Goal: Transaction & Acquisition: Purchase product/service

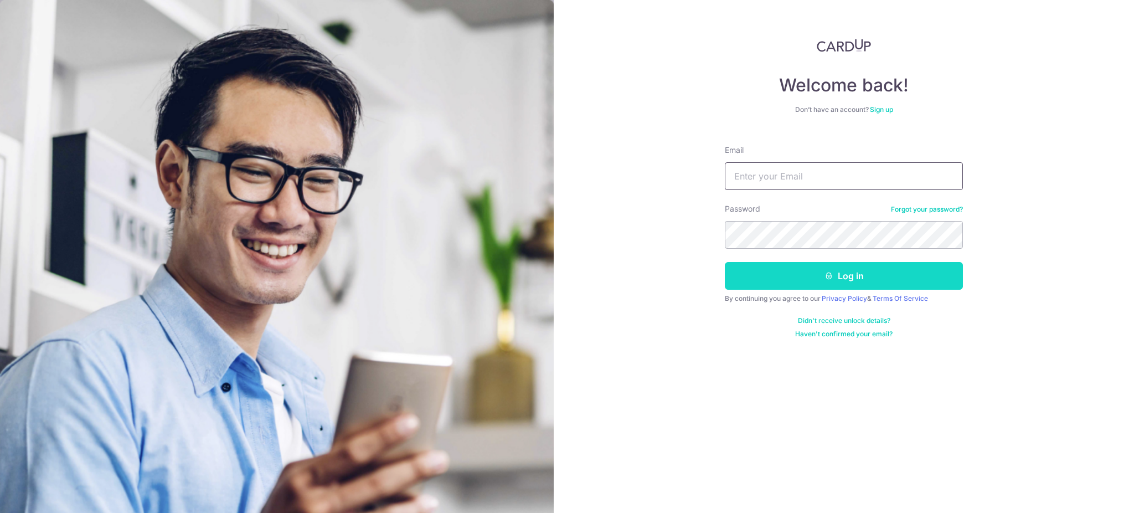
type input "lee101726@gmail.com"
click at [792, 273] on button "Log in" at bounding box center [844, 276] width 238 height 28
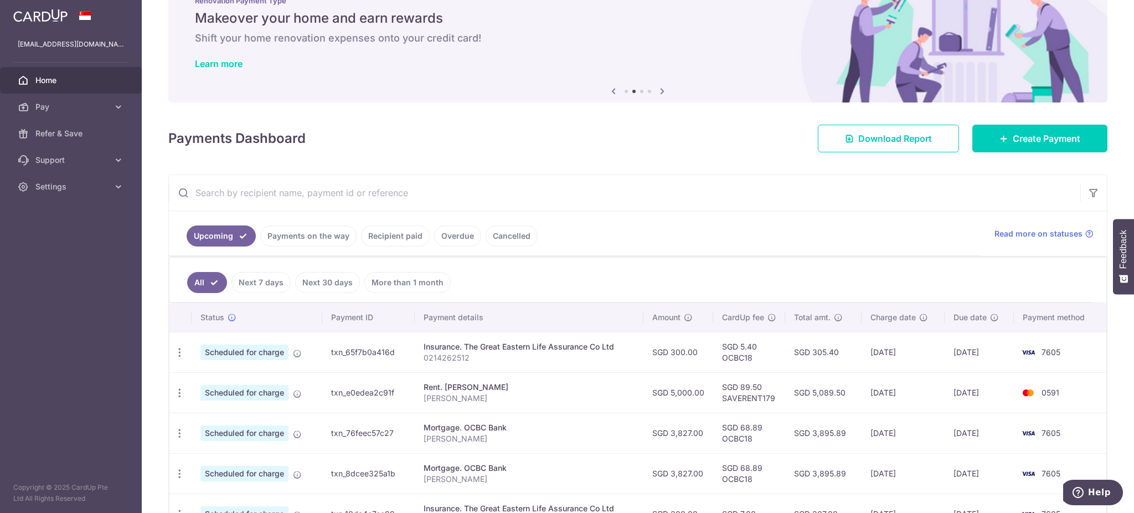
scroll to position [147, 0]
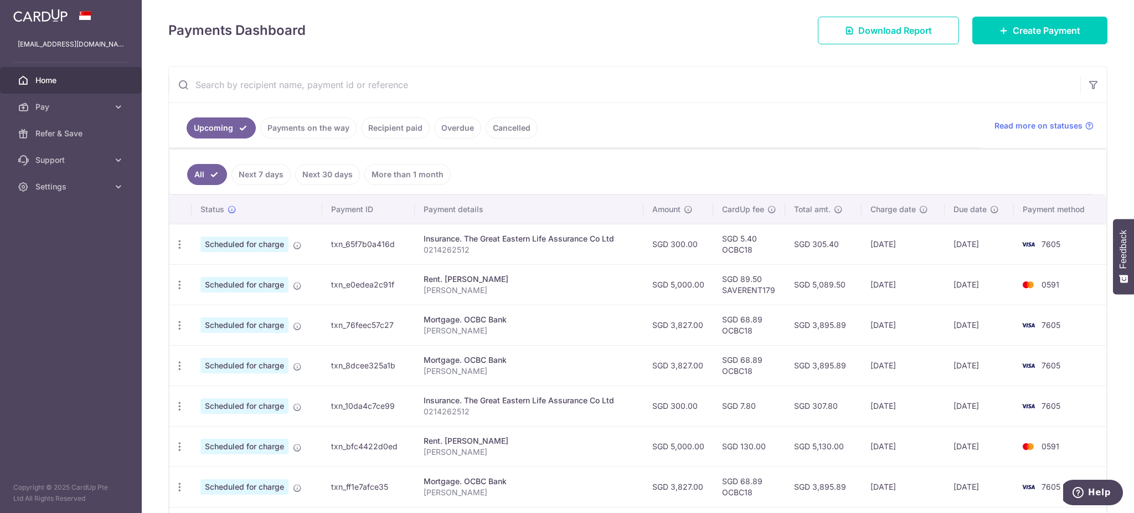
click at [305, 131] on link "Payments on the way" at bounding box center [308, 127] width 96 height 21
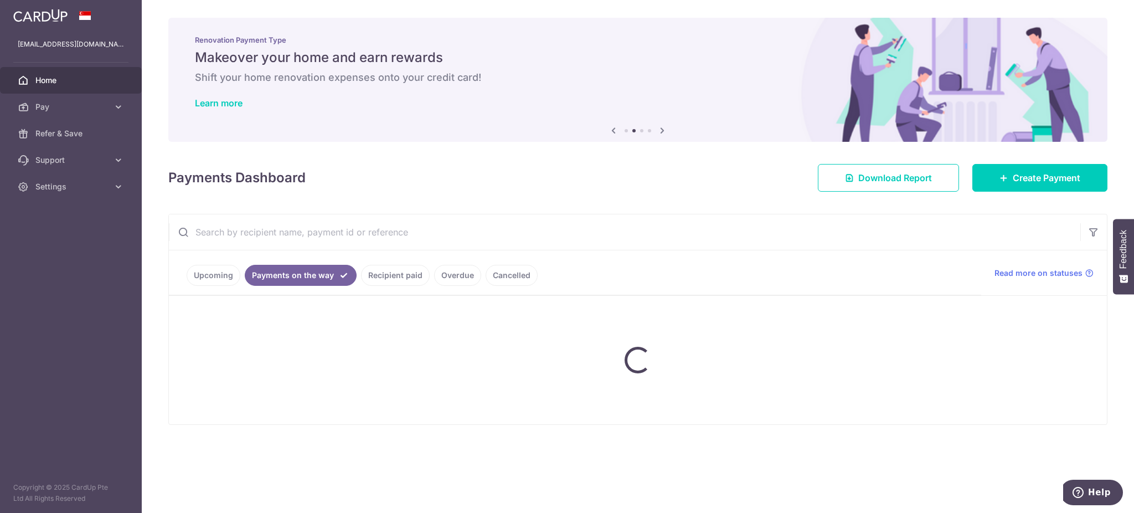
scroll to position [0, 0]
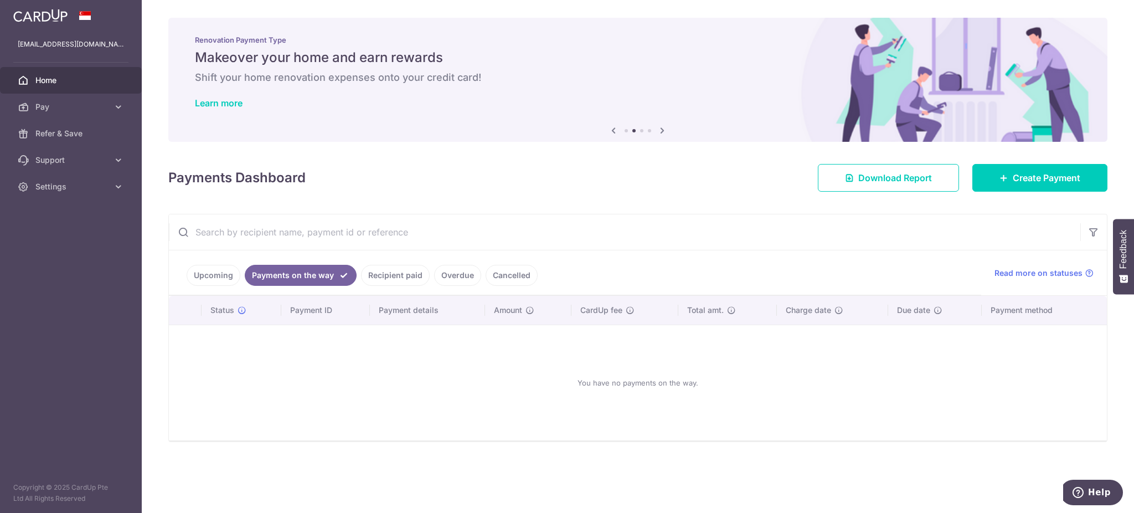
click at [410, 280] on link "Recipient paid" at bounding box center [395, 275] width 69 height 21
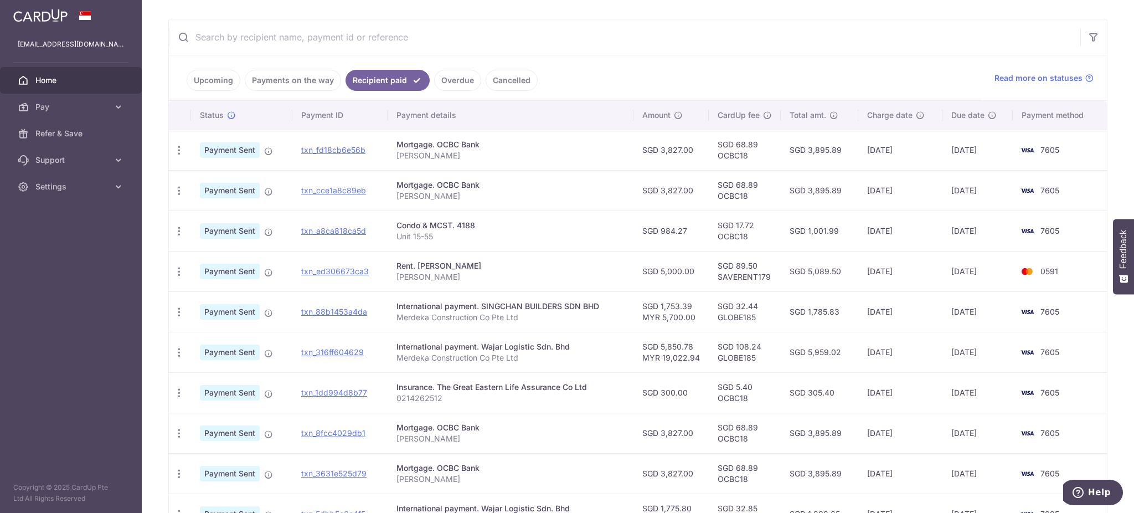
scroll to position [222, 0]
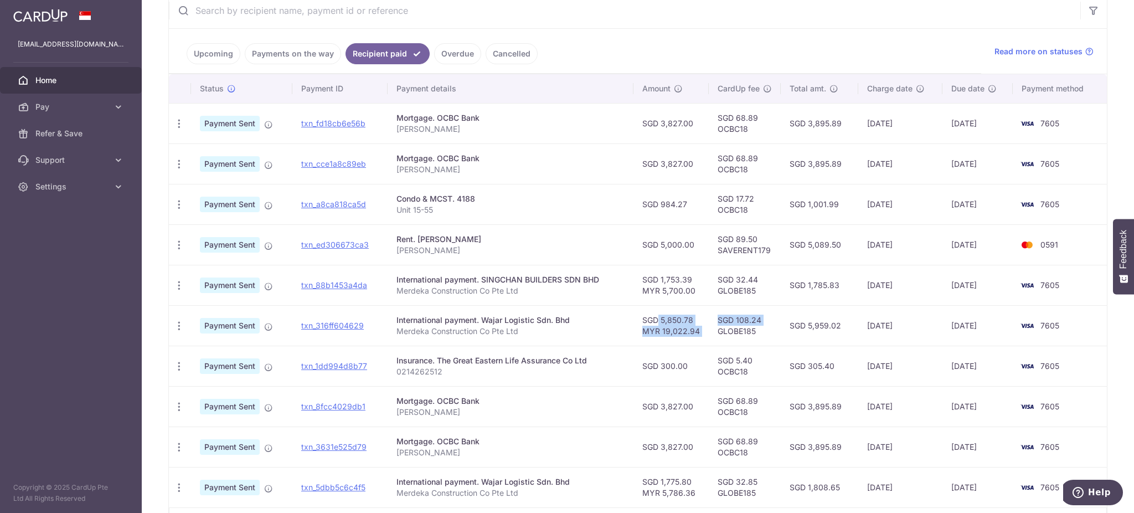
drag, startPoint x: 639, startPoint y: 320, endPoint x: 706, endPoint y: 334, distance: 69.0
click at [711, 333] on tr "PDF Receipt Payment Sent txn_316ff604629 International payment. Wajar Logistic …" at bounding box center [638, 325] width 938 height 40
click at [698, 334] on td "SGD 5,850.78 MYR 19,022.94" at bounding box center [671, 325] width 75 height 40
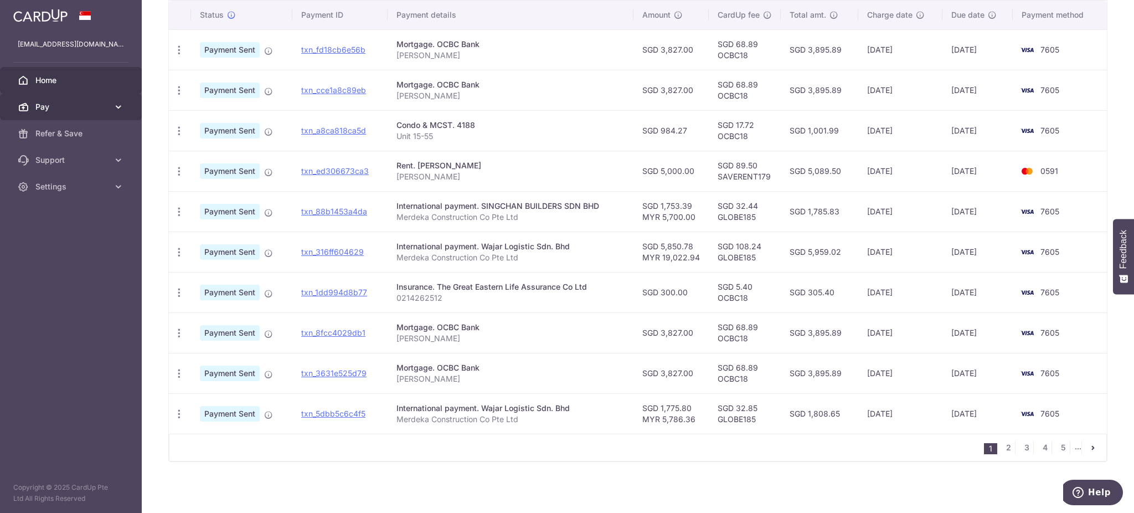
click at [107, 103] on span "Pay" at bounding box center [71, 106] width 73 height 11
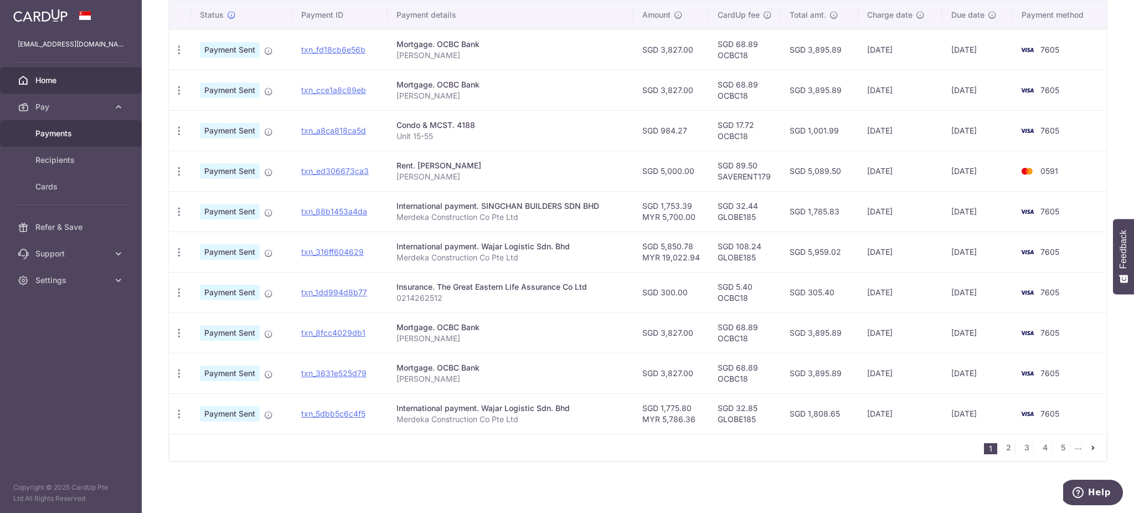
click at [84, 136] on span "Payments" at bounding box center [71, 133] width 73 height 11
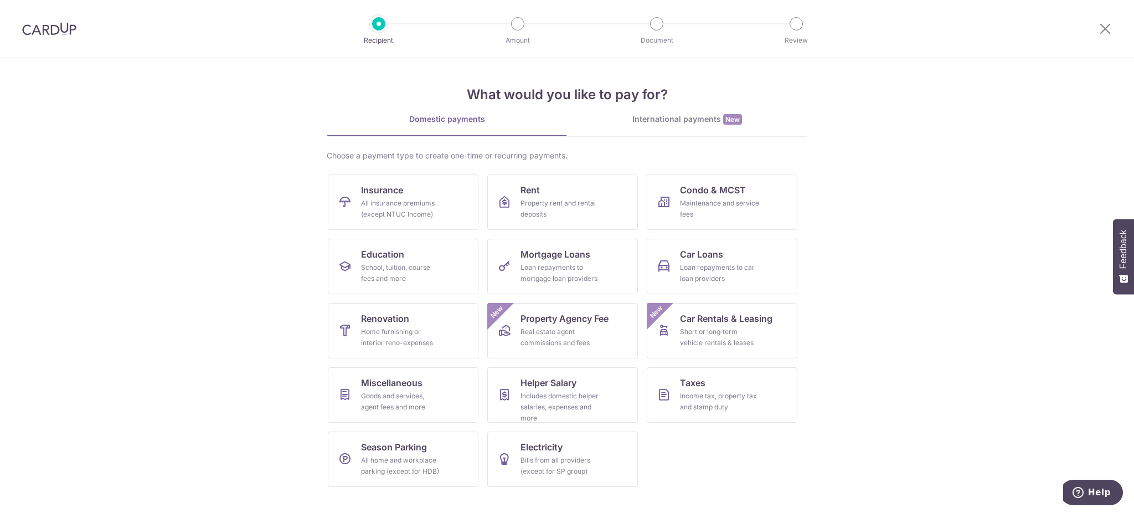
click at [657, 119] on div "International payments New" at bounding box center [687, 120] width 240 height 12
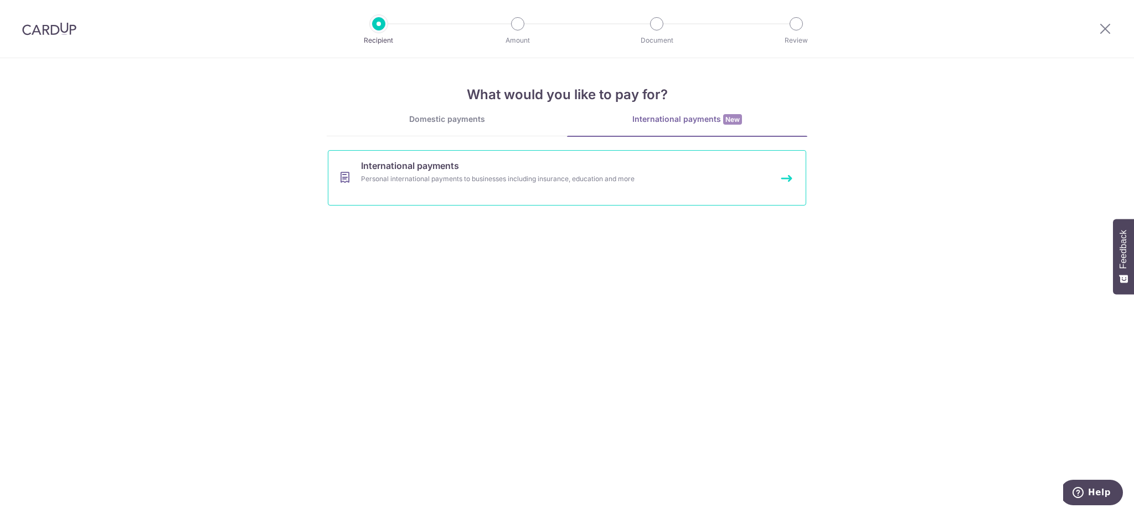
click at [453, 196] on link "International payments Personal international payments to businesses including …" at bounding box center [567, 177] width 479 height 55
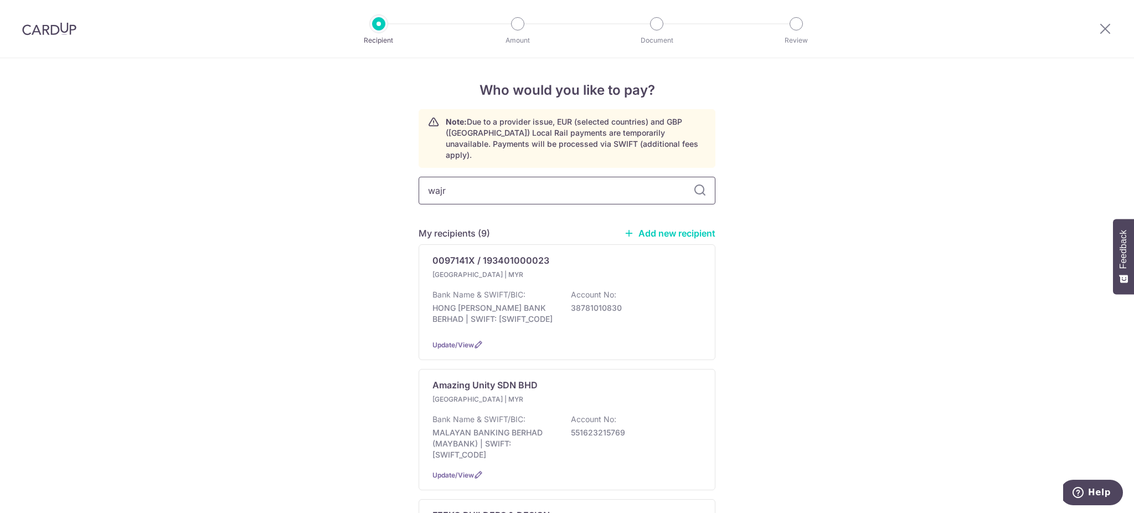
type input "waj"
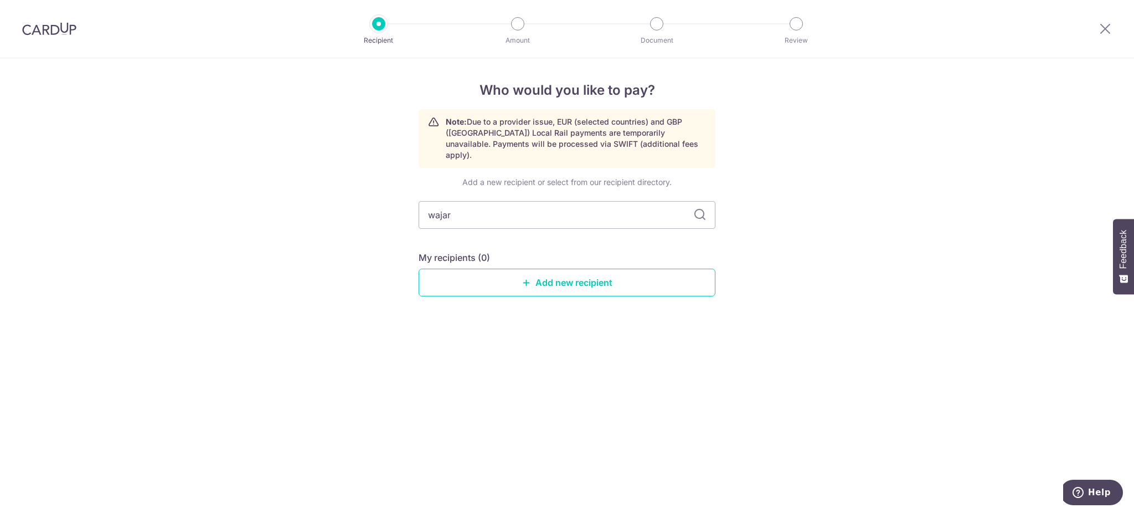
type input "wajar"
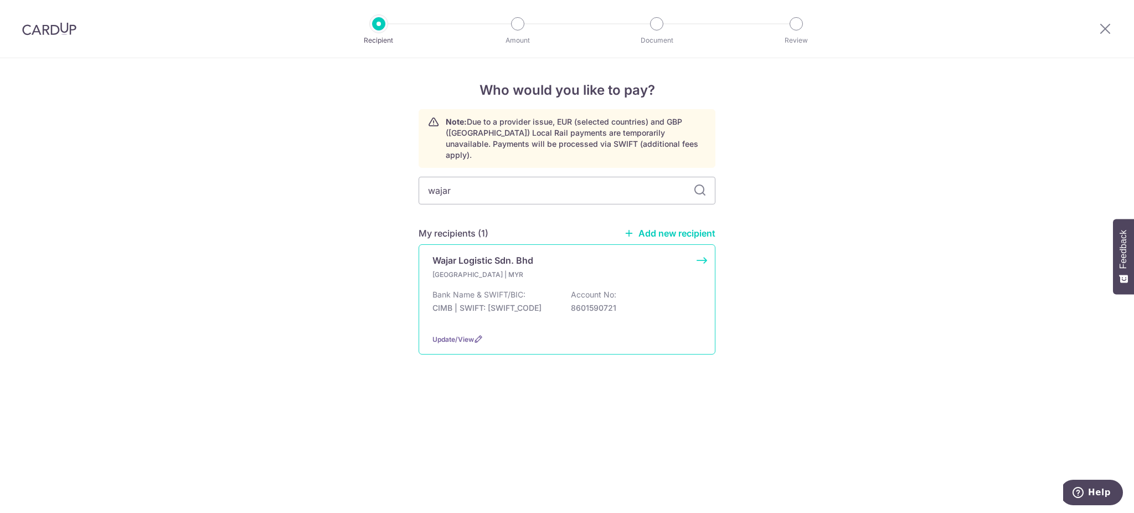
click at [491, 269] on p "Malaysia | MYR" at bounding box center [498, 274] width 131 height 11
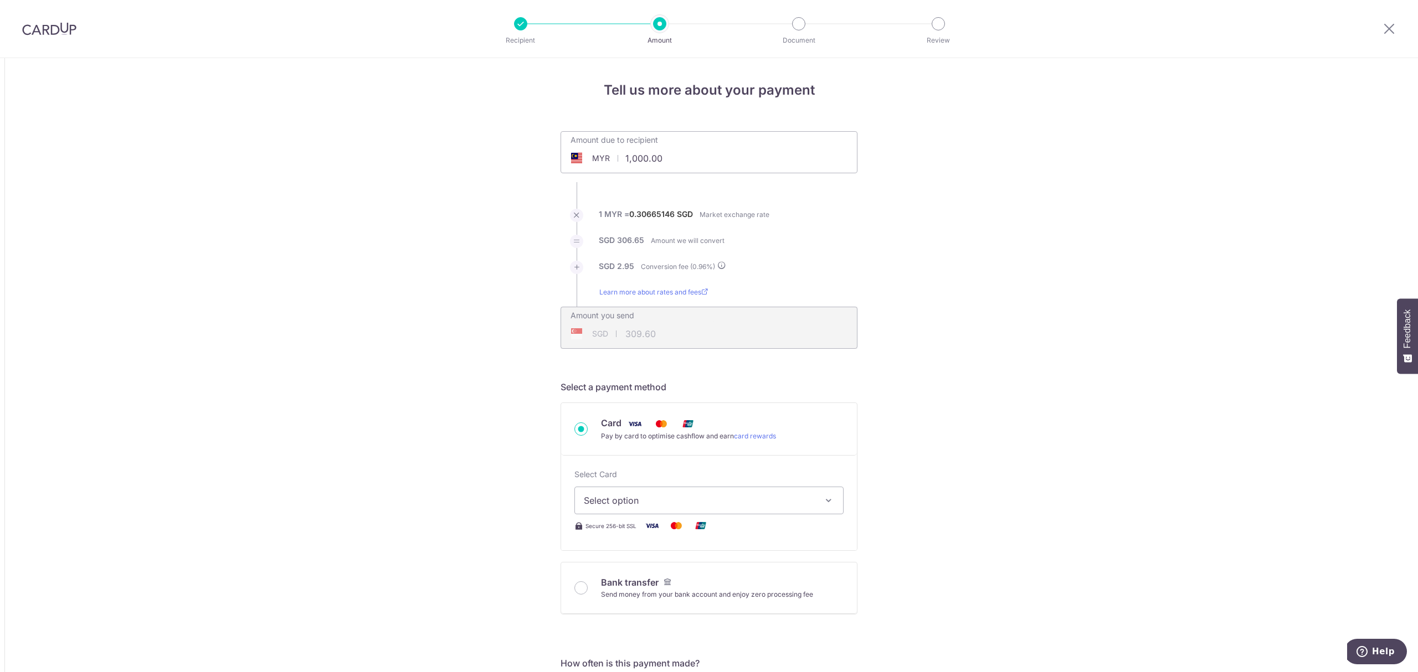
click at [643, 158] on input "1,000.00" at bounding box center [646, 158] width 171 height 25
type input "5,316.96"
type input "1,645.86"
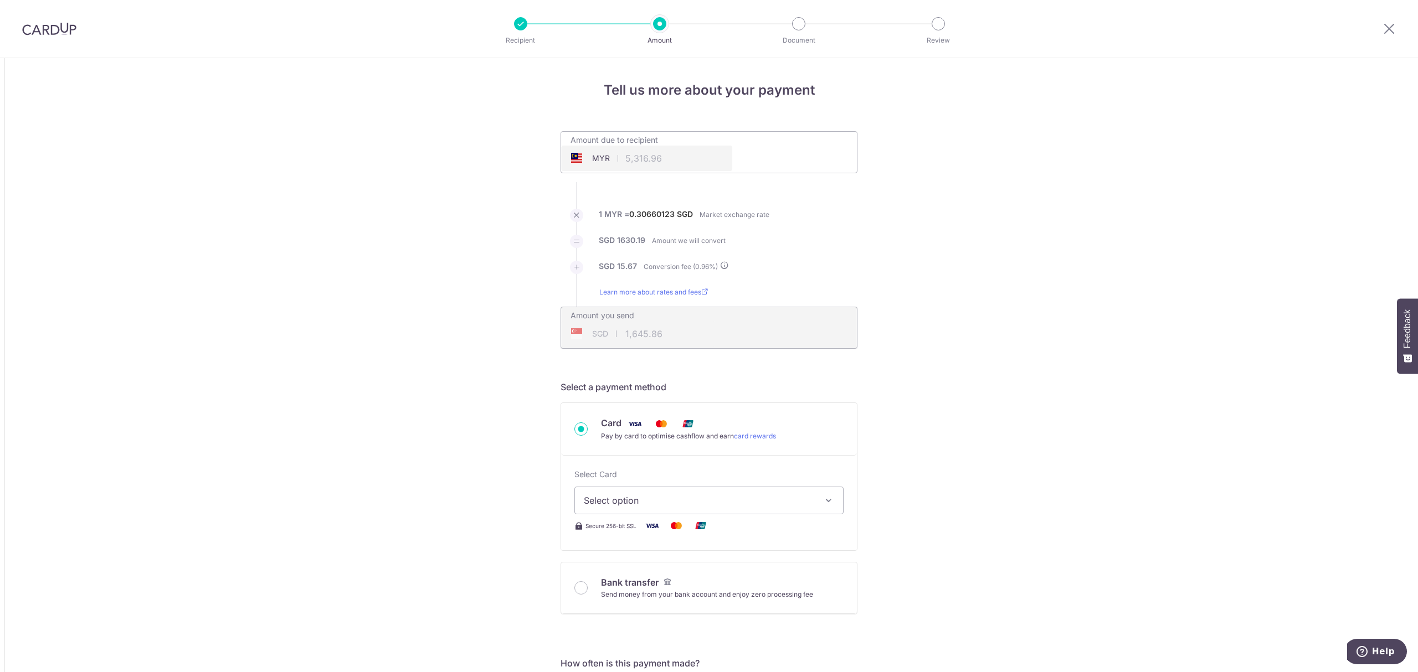
click at [616, 503] on span "Select option" at bounding box center [699, 500] width 230 height 13
drag, startPoint x: 623, startPoint y: 575, endPoint x: 466, endPoint y: 554, distance: 158.2
click at [623, 512] on span "**** 7605" at bounding box center [631, 579] width 42 height 13
type input "5,316.96"
type input "1,645.85"
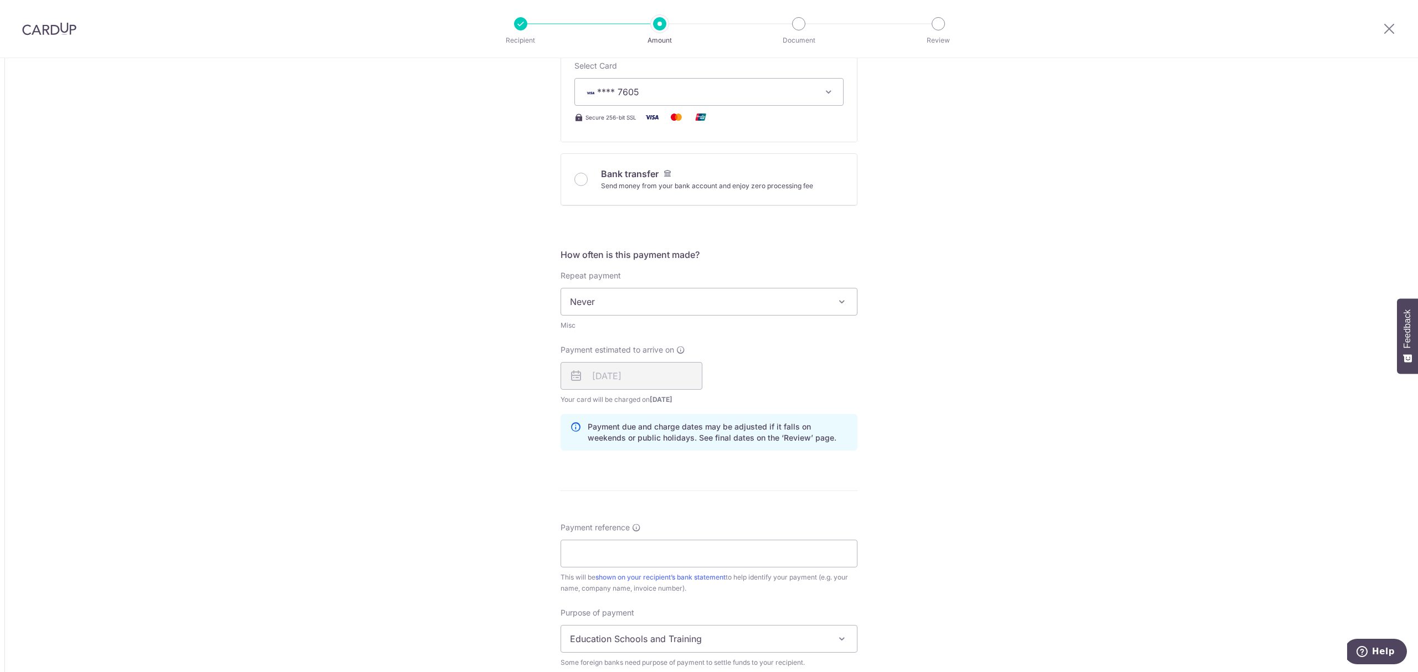
scroll to position [443, 0]
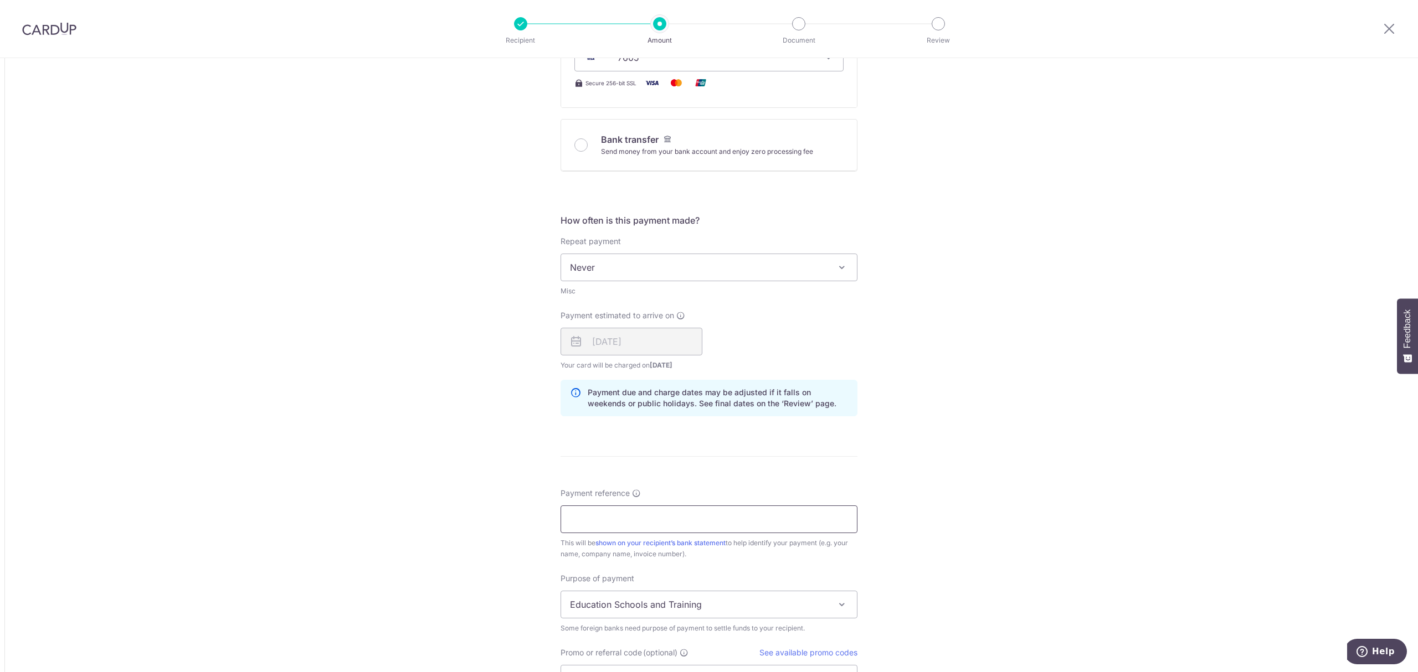
click at [592, 512] on input "Payment reference" at bounding box center [709, 520] width 297 height 28
type input "Merdeka Construction Co Pte Ltd"
click at [619, 512] on span "Education Schools and Training" at bounding box center [709, 605] width 296 height 27
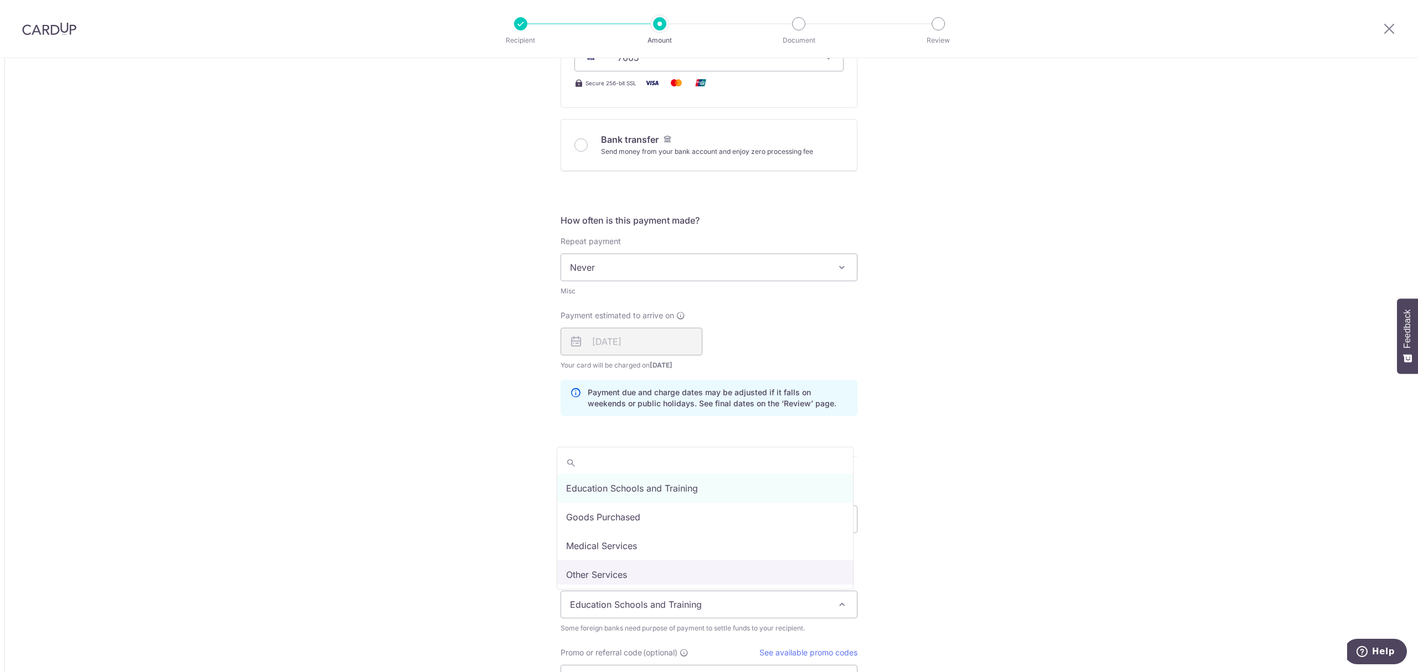
drag, startPoint x: 625, startPoint y: 581, endPoint x: 583, endPoint y: 580, distance: 42.1
select select "Other Services"
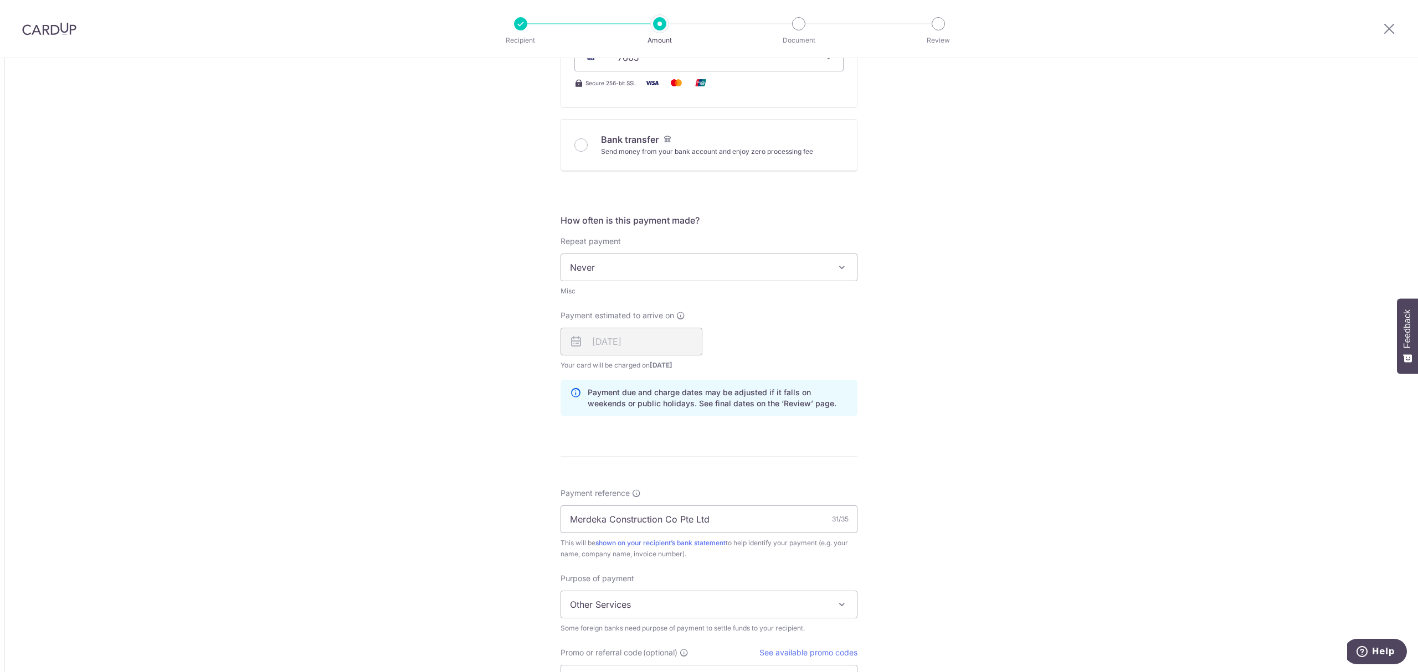
click at [476, 512] on div "Tell us more about your payment Amount due to recipient MYR 5,316.96 5316.96 1 …" at bounding box center [709, 268] width 1418 height 1307
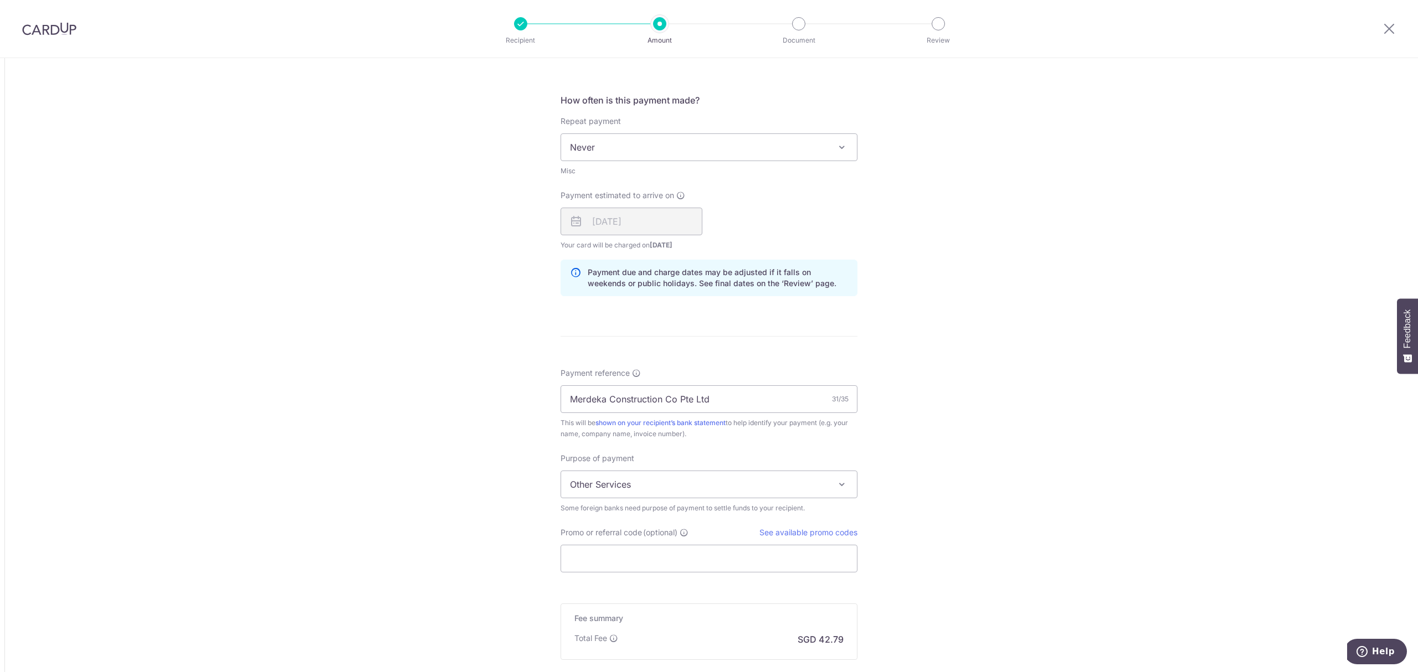
scroll to position [665, 0]
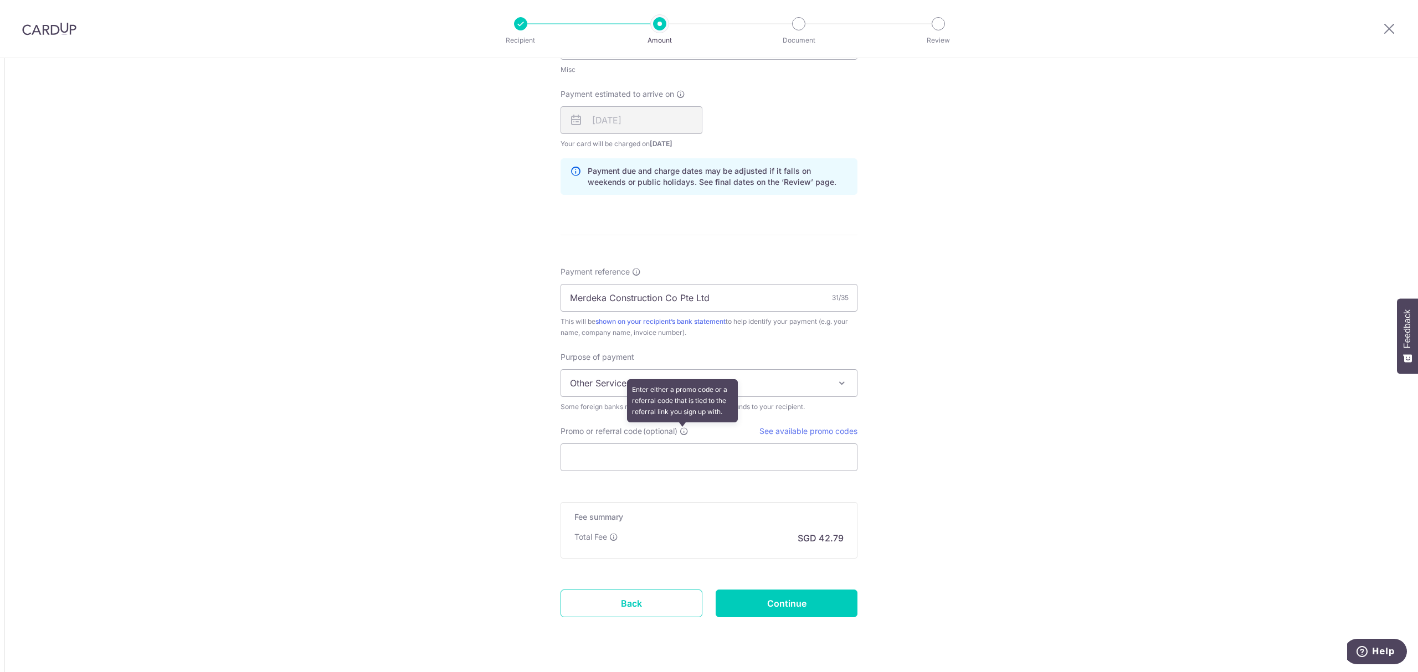
click at [680, 434] on icon at bounding box center [684, 431] width 9 height 9
click at [678, 444] on input "Promo or referral code (optional) Enter either a promo code or a referral code …" at bounding box center [709, 458] width 297 height 28
click at [759, 435] on link "See available promo codes" at bounding box center [808, 430] width 98 height 9
click at [608, 502] on form "Amount due to recipient MYR 5,316.96 5316.96 1 MYR = 0.30659915 SGD Market exch…" at bounding box center [709, 58] width 297 height 1182
click at [609, 485] on form "Amount due to recipient MYR 5,316.96 5316.96 1 MYR = 0.30659915 SGD Market exch…" at bounding box center [709, 58] width 297 height 1182
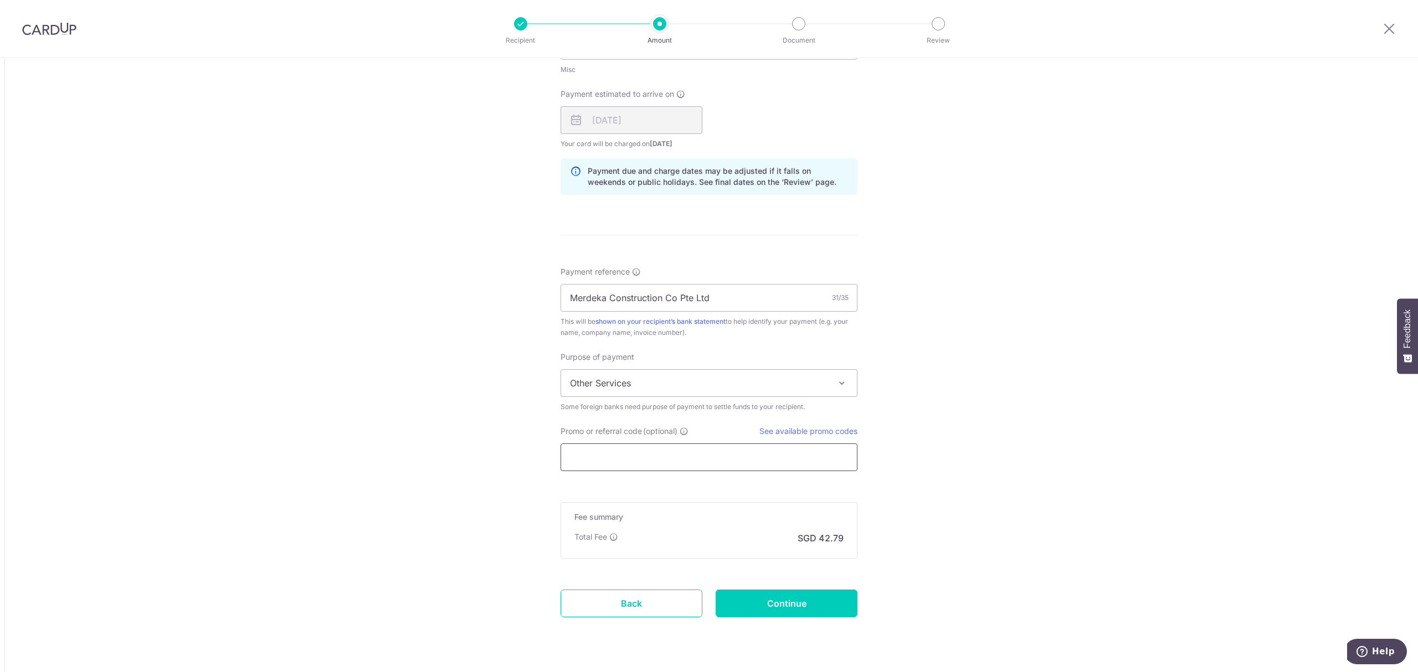
click at [610, 471] on input "Promo or referral code (optional)" at bounding box center [709, 458] width 297 height 28
click at [600, 461] on input "Promo or referral code (optional)" at bounding box center [709, 458] width 297 height 28
paste input "GLOBE185"
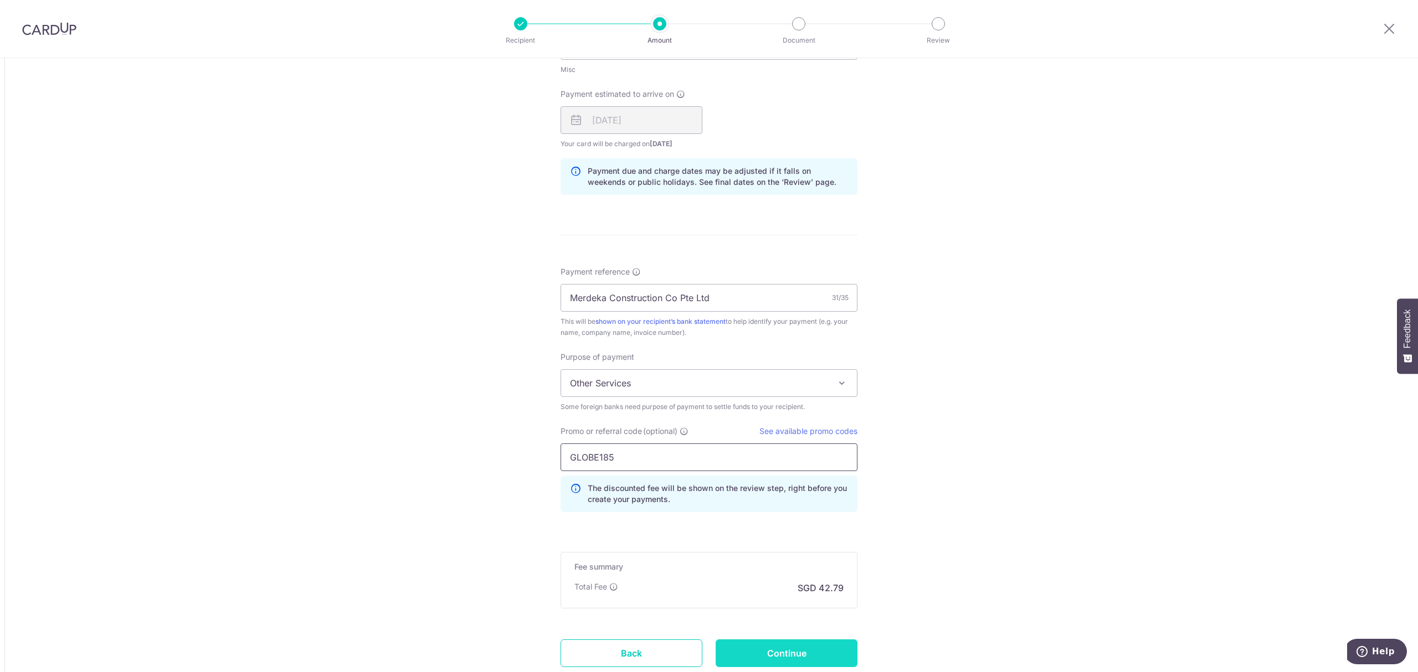
type input "GLOBE185"
click at [774, 512] on input "Continue" at bounding box center [787, 654] width 142 height 28
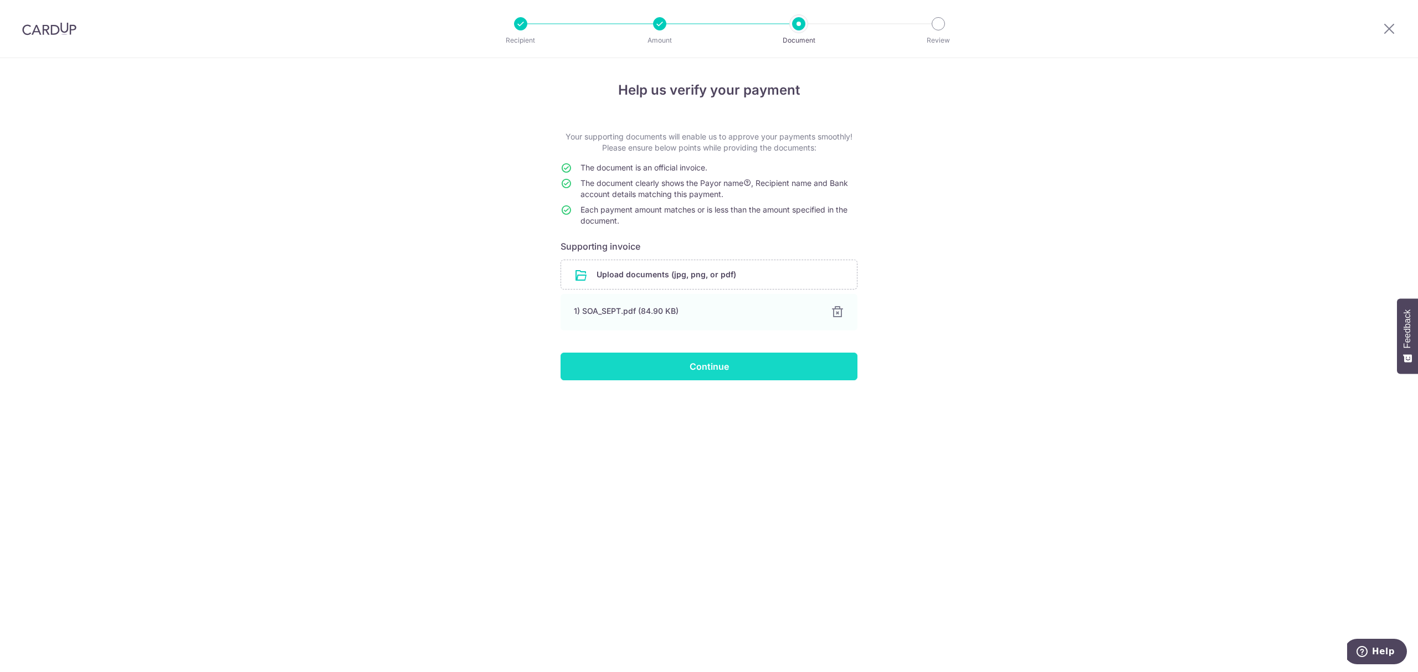
click at [652, 364] on input "Continue" at bounding box center [709, 367] width 297 height 28
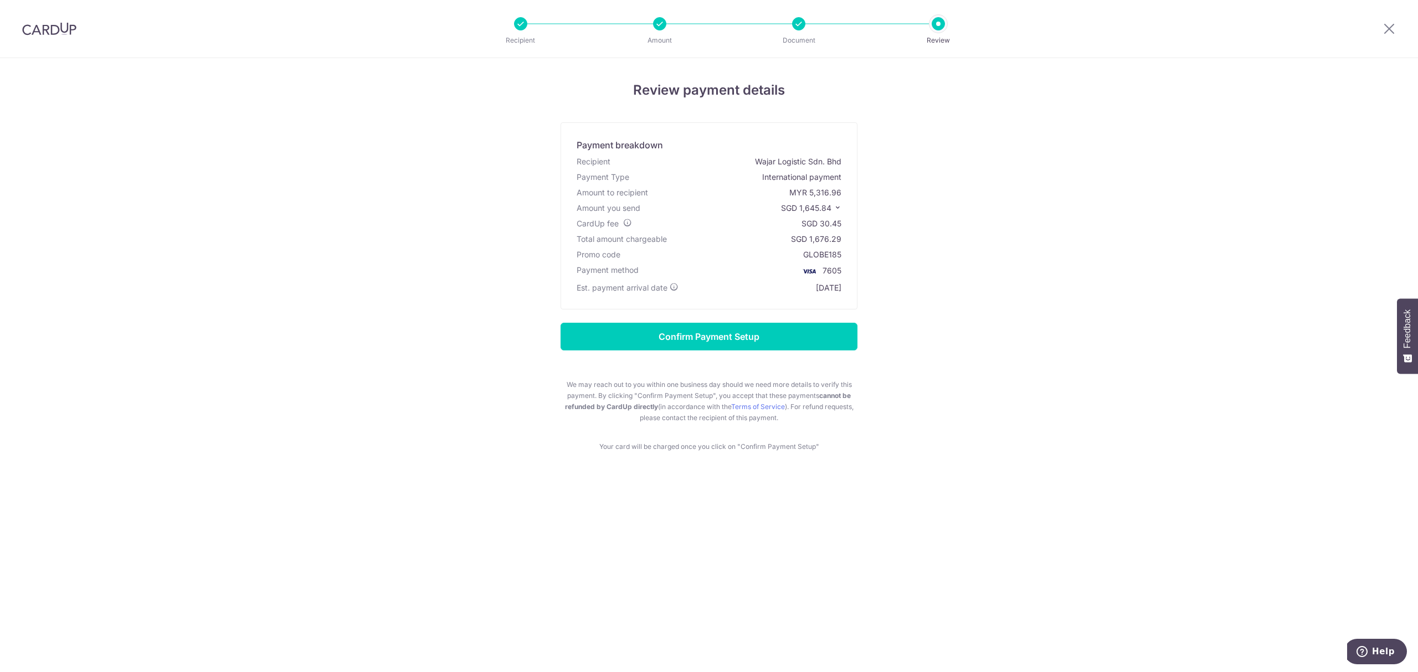
click at [58, 35] on div at bounding box center [49, 29] width 99 height 58
click at [59, 27] on img at bounding box center [49, 28] width 54 height 13
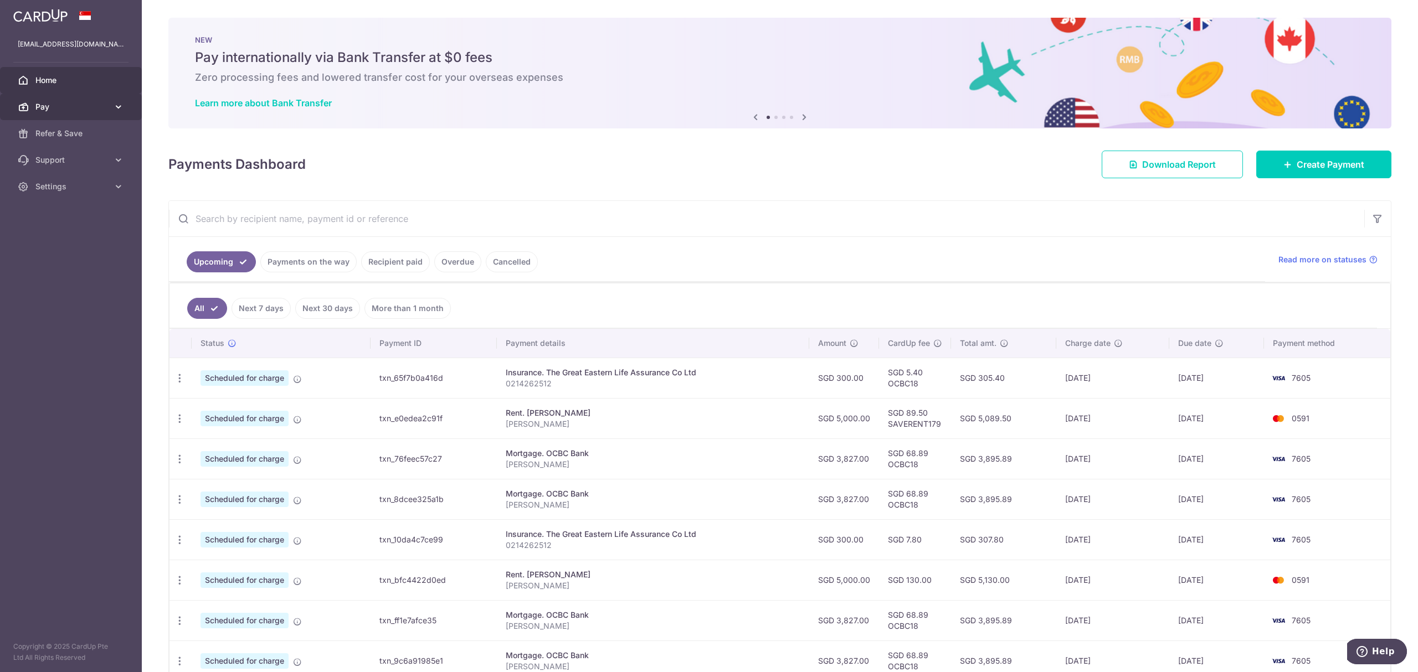
click at [71, 112] on span "Pay" at bounding box center [71, 106] width 73 height 11
click at [69, 133] on span "Payments" at bounding box center [71, 133] width 73 height 11
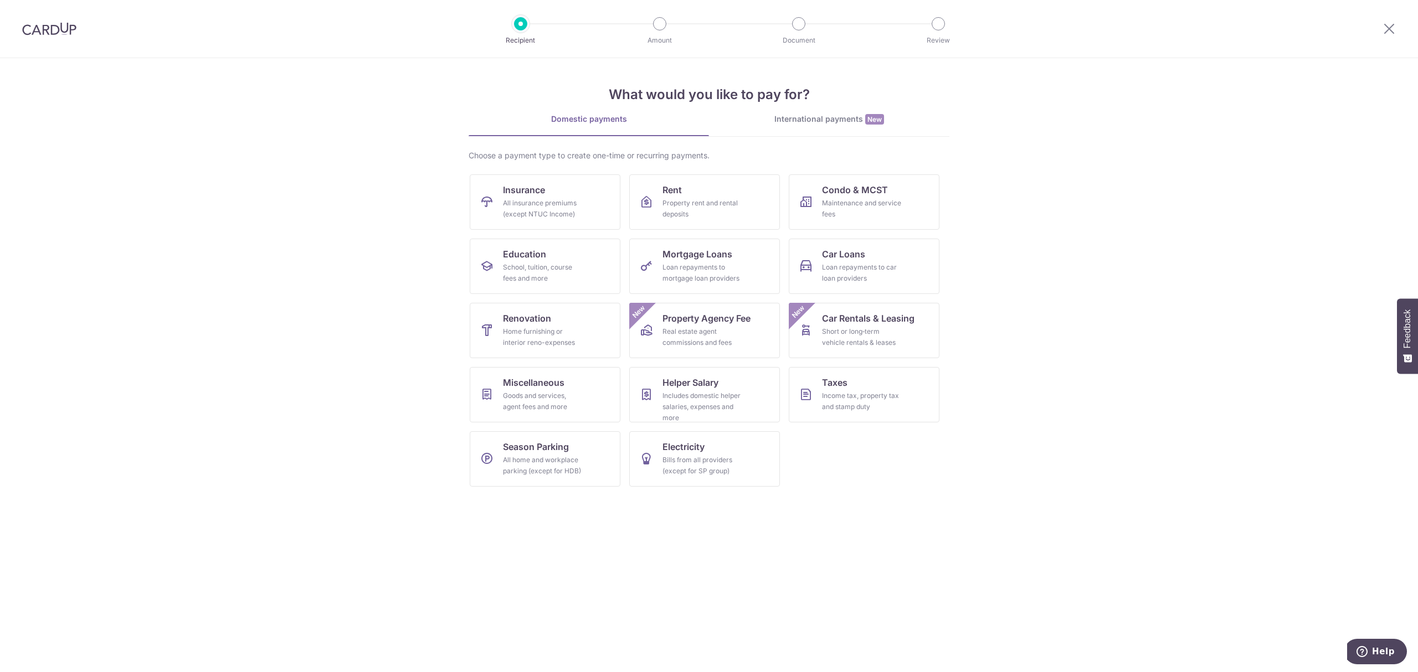
click at [850, 114] on div "International payments New" at bounding box center [829, 120] width 240 height 12
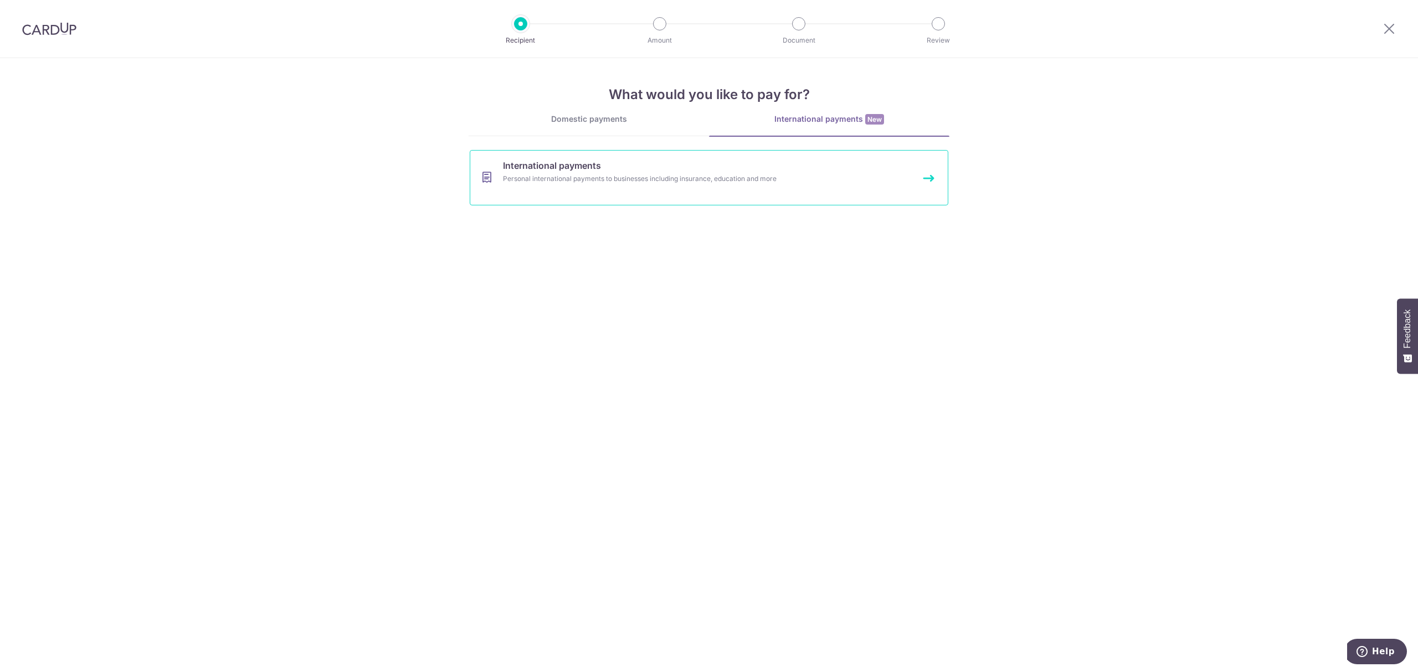
click at [616, 193] on link "International payments Personal international payments to businesses including …" at bounding box center [709, 177] width 479 height 55
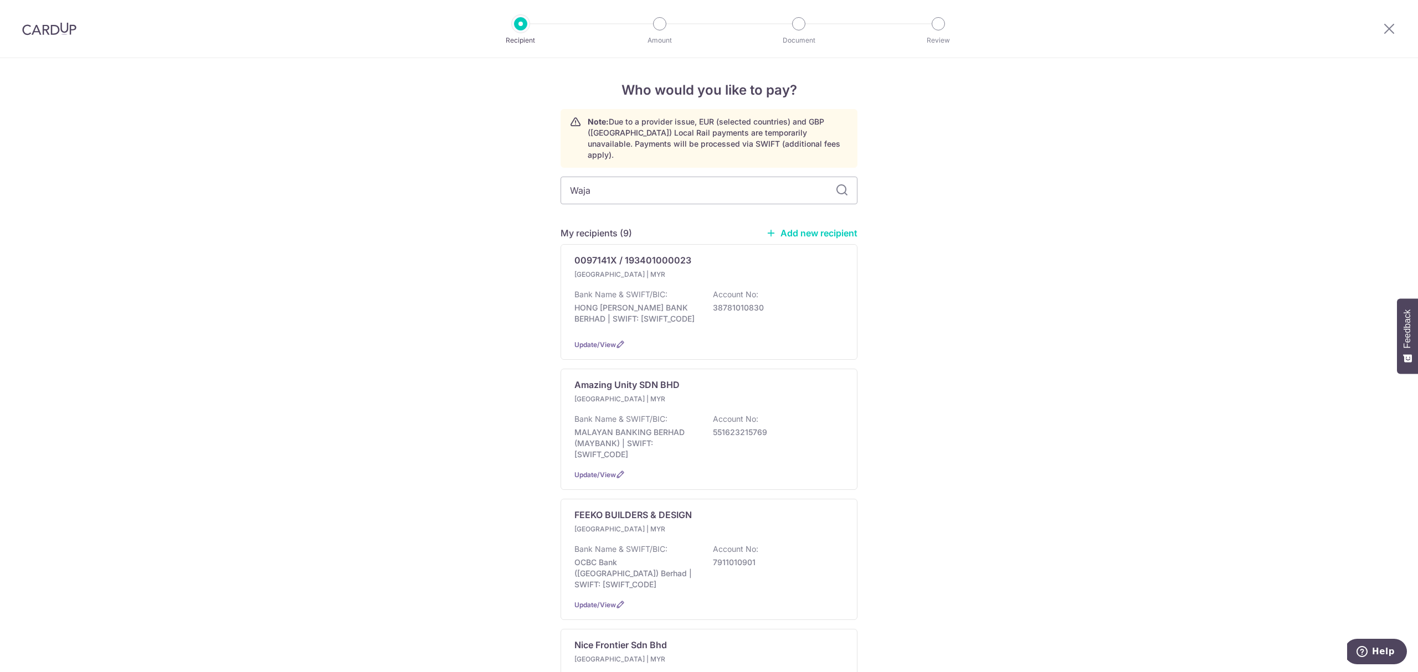
type input "Wajar"
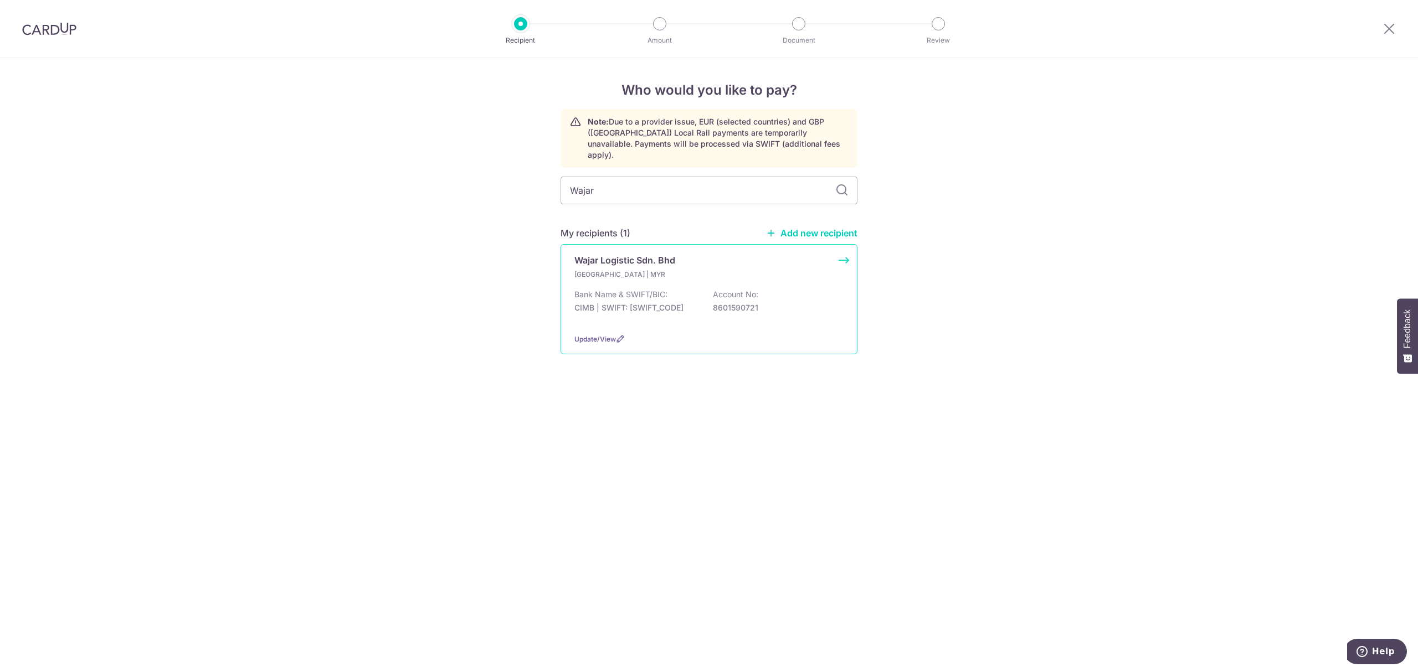
click at [635, 258] on div "Wajar Logistic Sdn. Bhd [GEOGRAPHIC_DATA] | MYR Bank Name & SWIFT/BIC: CIMB | S…" at bounding box center [709, 299] width 297 height 110
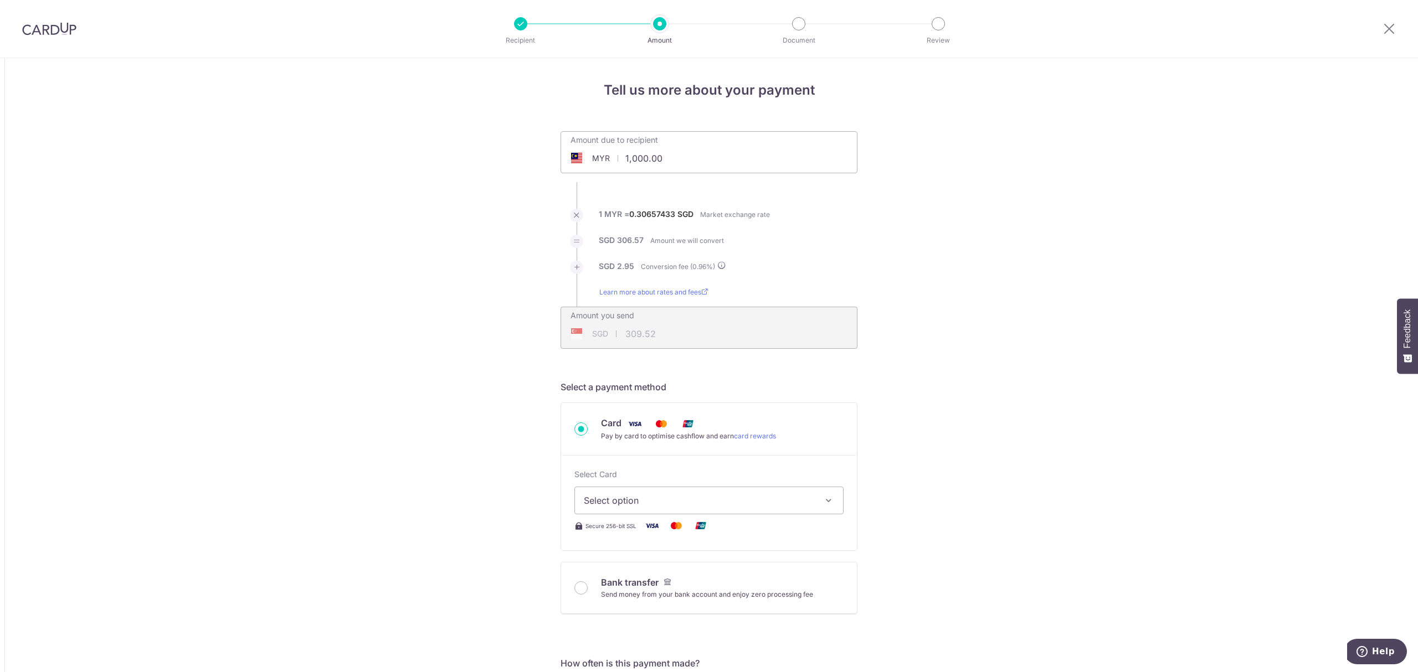
click at [650, 169] on input "1,000.00" at bounding box center [646, 158] width 171 height 25
click at [647, 165] on input "1,000.00" at bounding box center [646, 158] width 171 height 25
type input "5,316.96"
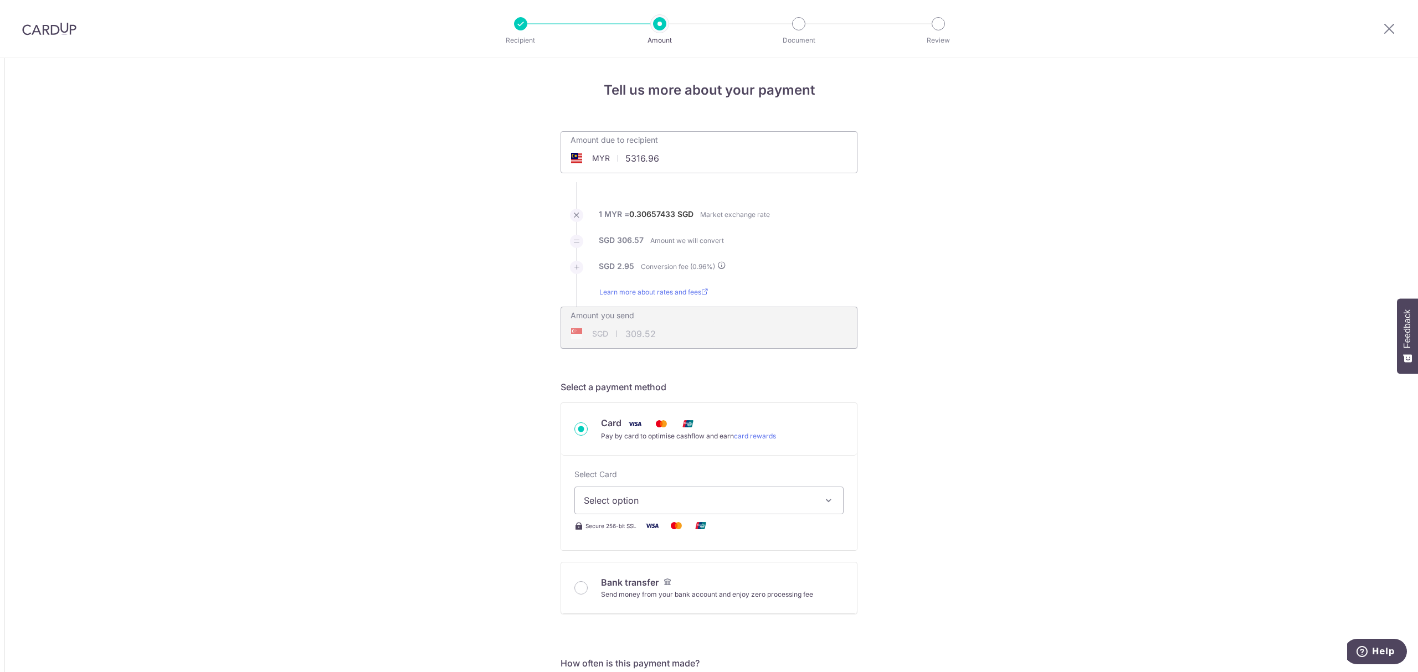
type input "1,645.68"
click at [669, 500] on span "Select option" at bounding box center [699, 500] width 230 height 13
click at [645, 577] on span "**** 7605" at bounding box center [631, 579] width 42 height 13
type input "5,316.96"
type input "1,645.70"
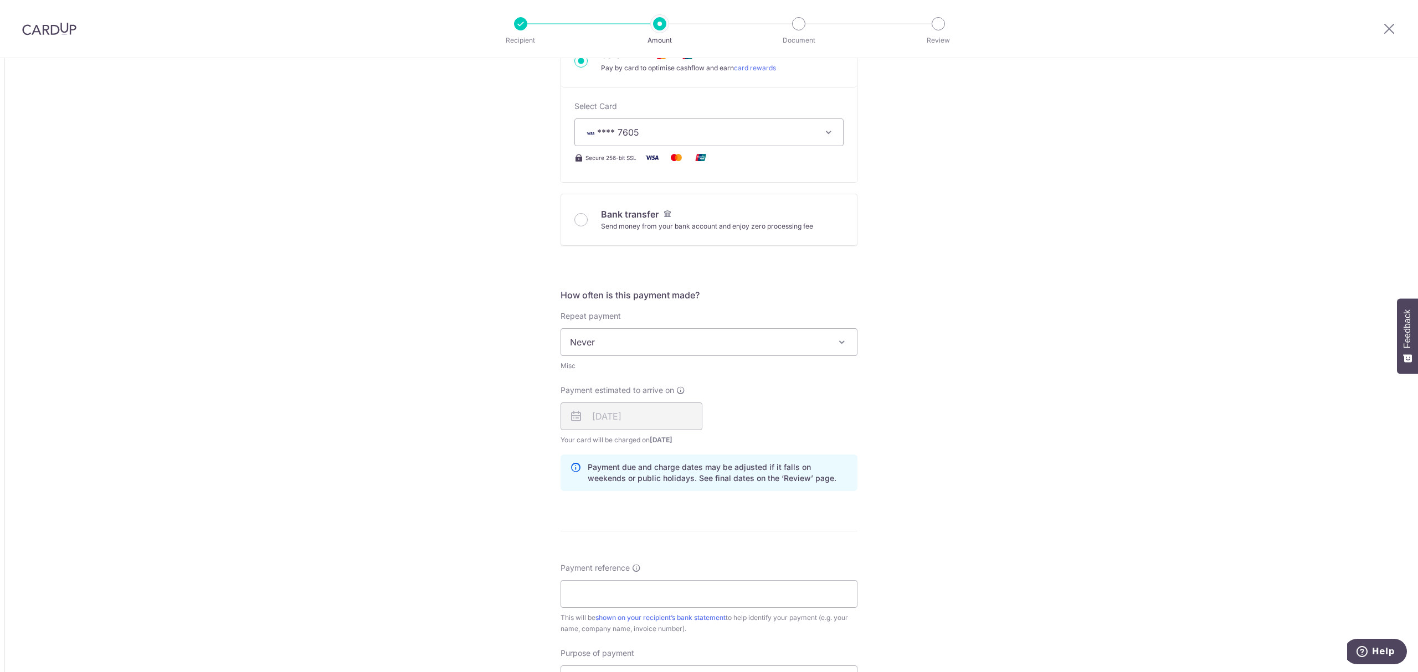
scroll to position [369, 0]
click at [578, 340] on span "Never" at bounding box center [709, 341] width 296 height 27
click at [485, 351] on div "Tell us more about your payment Amount due to recipient MYR 5,316.96 5316.96 1 …" at bounding box center [709, 342] width 1418 height 1307
click at [611, 603] on input "Payment reference" at bounding box center [709, 594] width 297 height 28
type input "Merdeka Construction Co Pte Ltd"
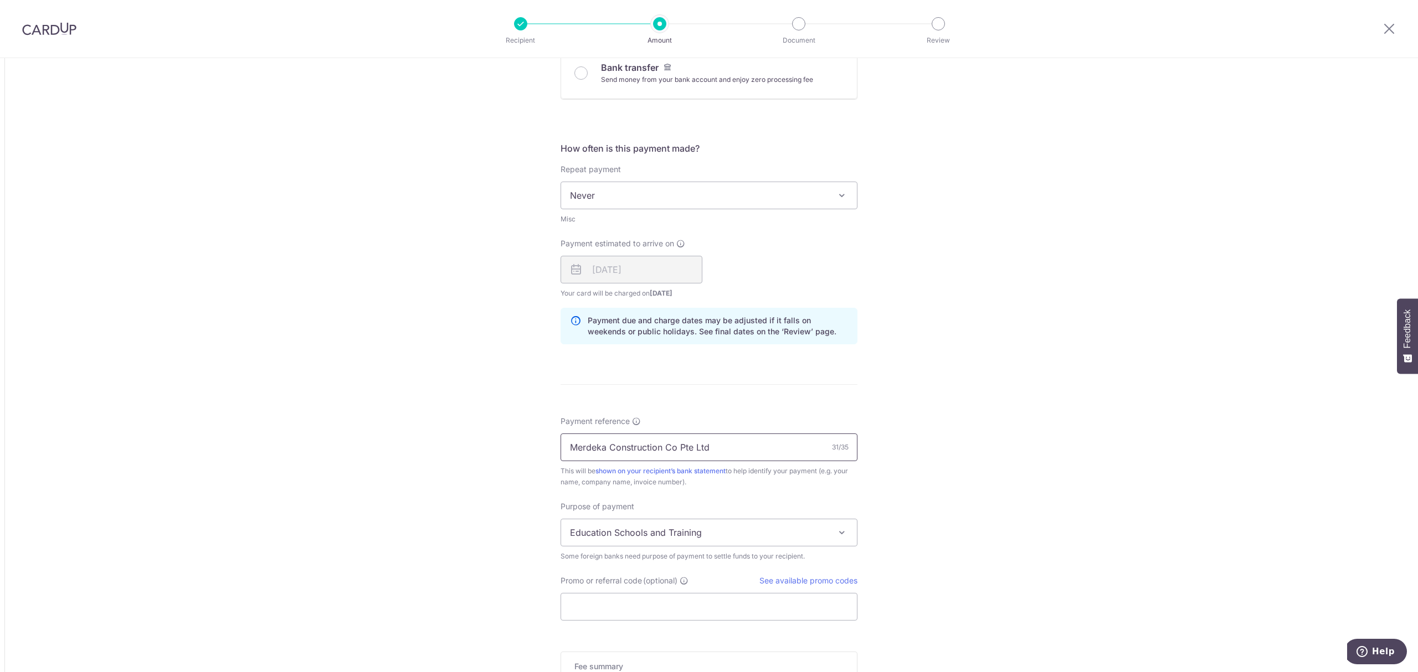
scroll to position [517, 0]
click at [601, 523] on span "Education Schools and Training" at bounding box center [709, 531] width 296 height 27
select select "Other Services"
click at [593, 590] on div "Promo or referral code (optional) See available promo codes The discounted fee …" at bounding box center [709, 596] width 297 height 45
click at [593, 600] on input "Promo or referral code (optional)" at bounding box center [709, 606] width 297 height 28
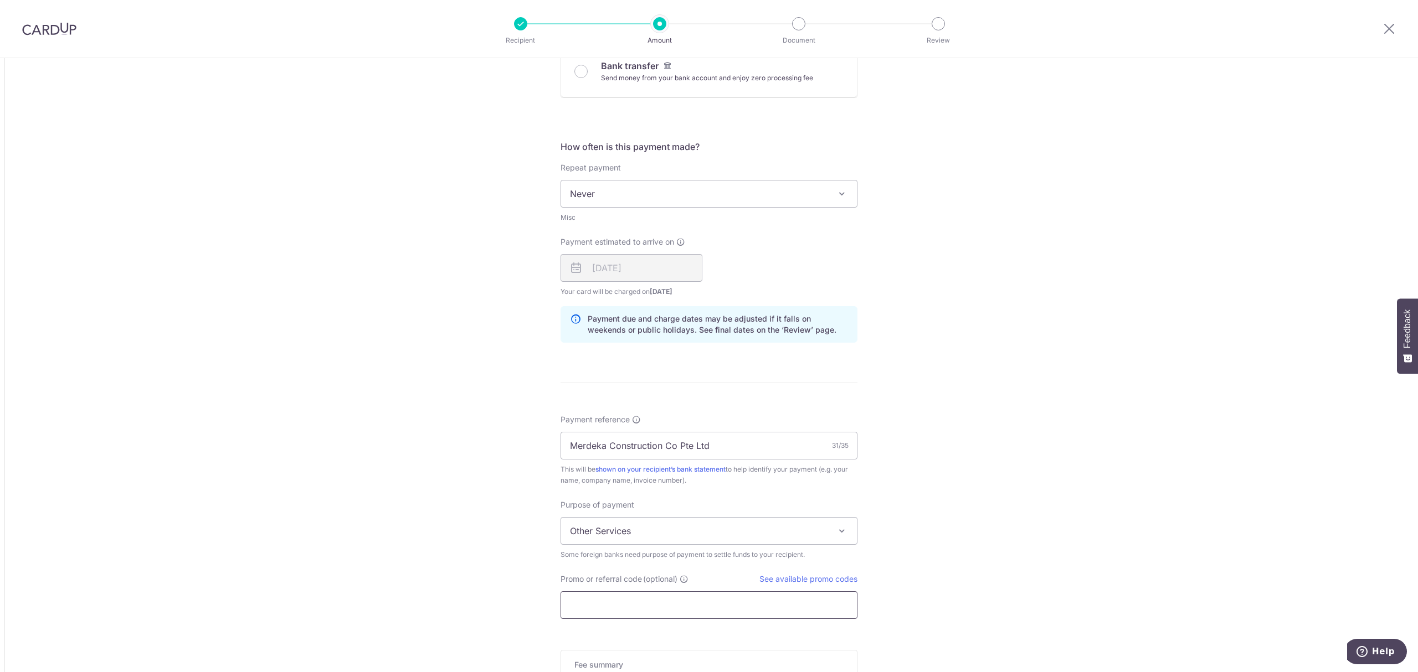
paste input "GLOBE185"
type input "GLOBE185"
click at [428, 592] on div "Tell us more about your payment Amount due to recipient MYR 5,316.96 5316.96 1 …" at bounding box center [709, 219] width 1418 height 1357
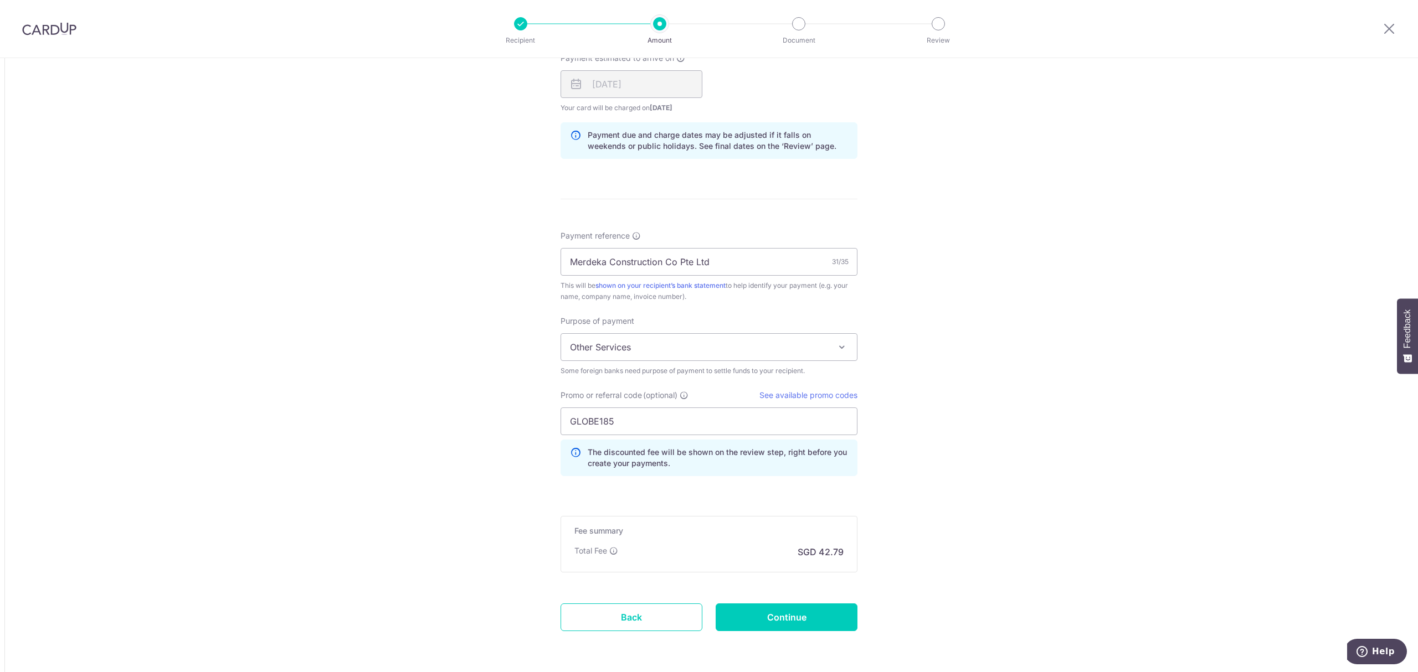
scroll to position [738, 0]
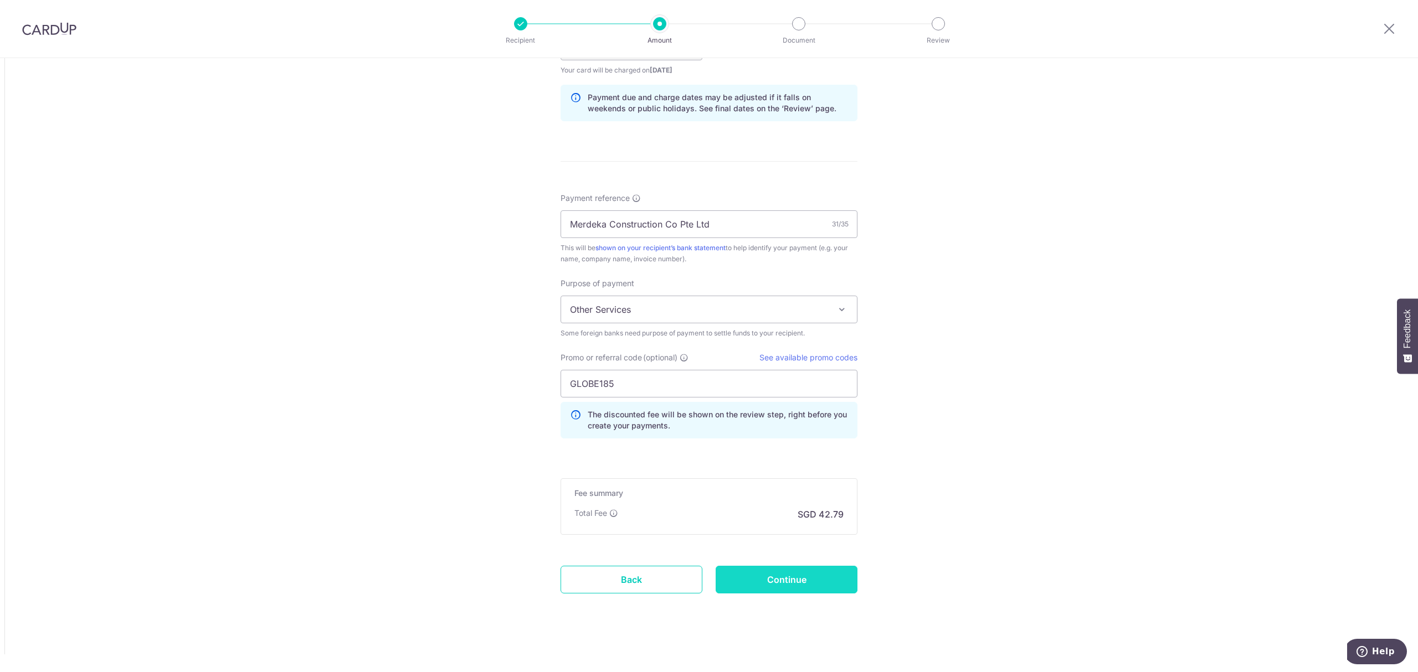
click at [764, 585] on input "Continue" at bounding box center [787, 580] width 142 height 28
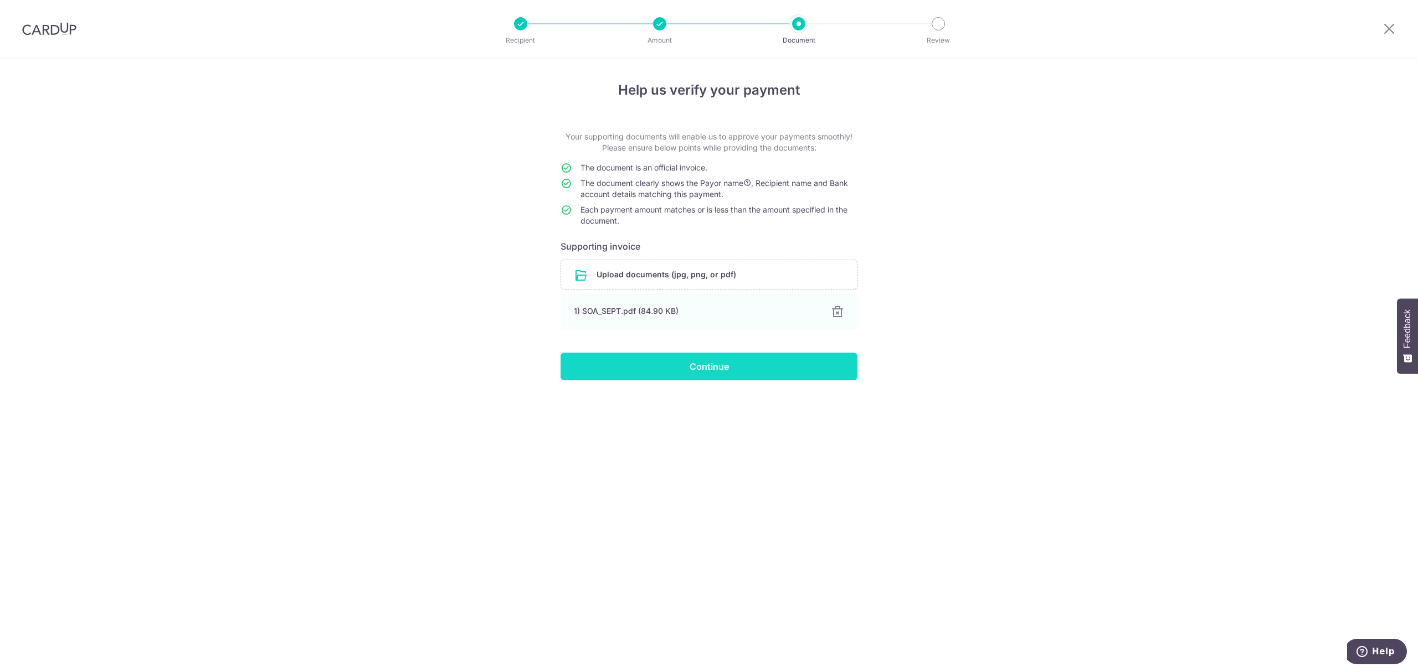
click at [652, 360] on input "Continue" at bounding box center [709, 367] width 297 height 28
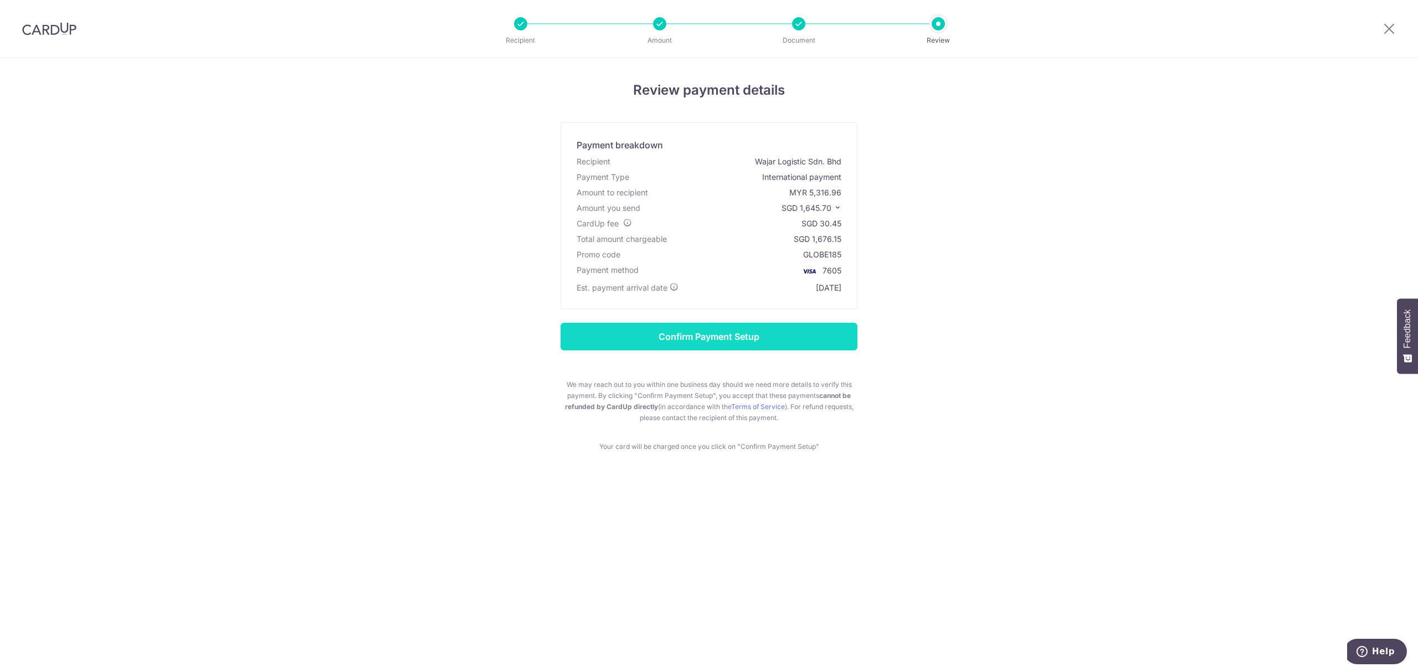
click at [665, 340] on input "Confirm Payment Setup" at bounding box center [709, 337] width 297 height 28
